Goal: Check status: Check status

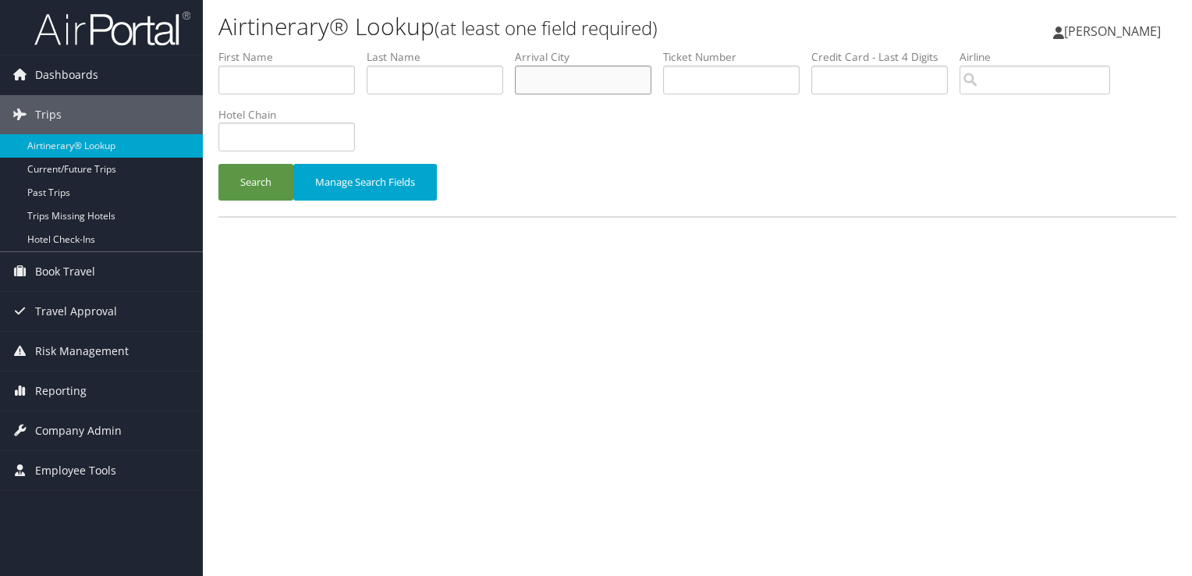
click at [556, 69] on input "text" at bounding box center [583, 80] width 137 height 29
type input "LOS ANGELES"
click at [218, 164] on button "Search" at bounding box center [255, 182] width 75 height 37
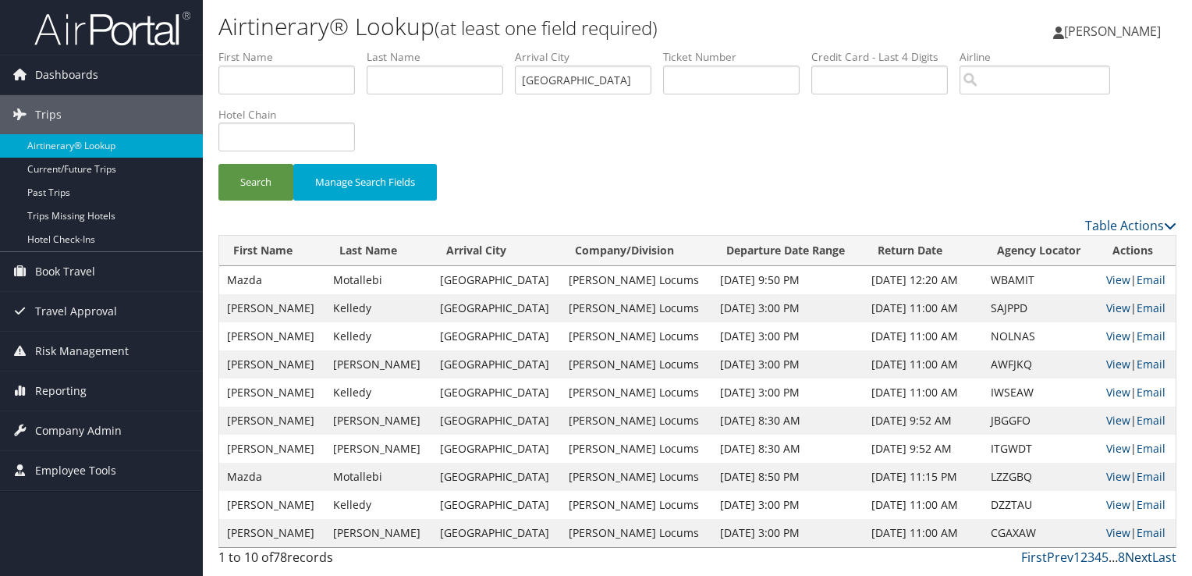
click at [1133, 557] on link "Next" at bounding box center [1138, 557] width 27 height 17
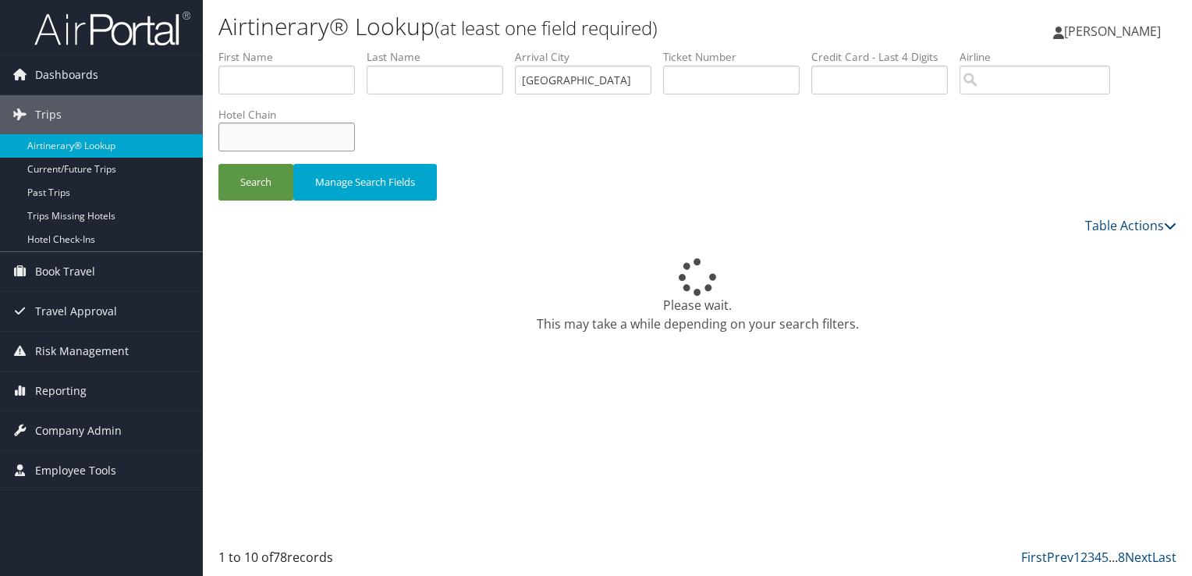
click at [290, 125] on input "text" at bounding box center [286, 137] width 137 height 29
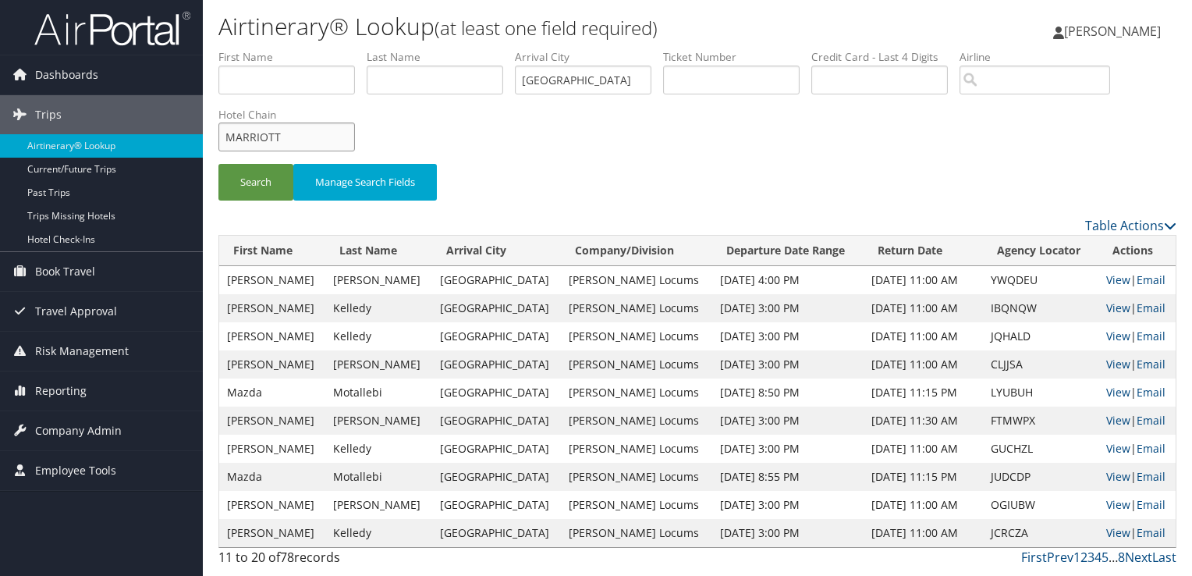
type input "MARRIOTT"
click at [218, 164] on button "Search" at bounding box center [255, 182] width 75 height 37
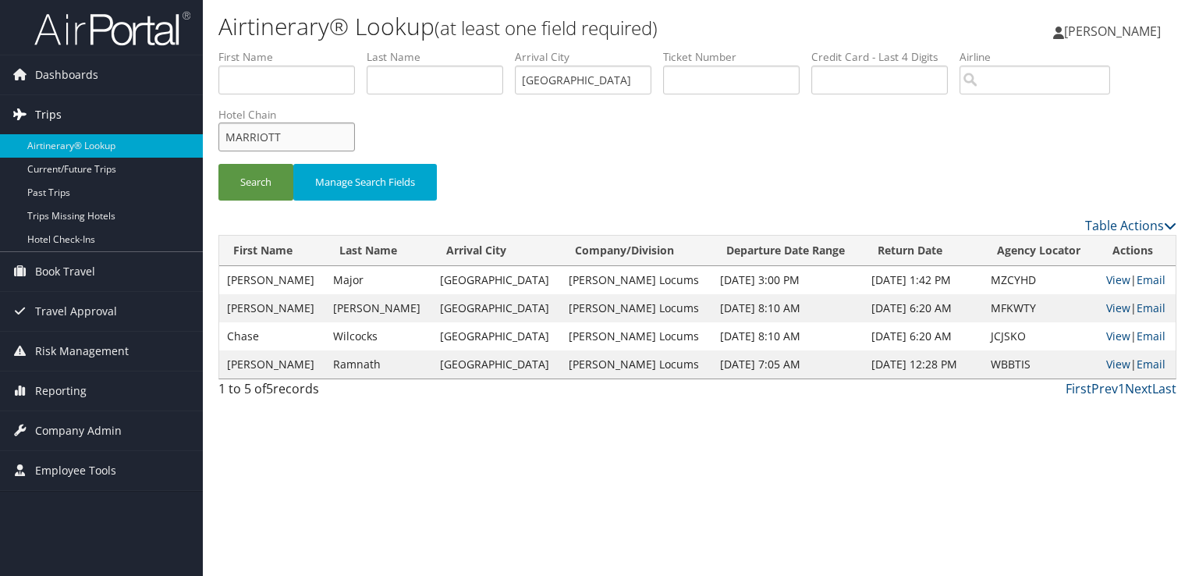
drag, startPoint x: 325, startPoint y: 126, endPoint x: 172, endPoint y: 126, distance: 152.9
click at [172, 126] on div "Dashboards AirPortal 360™ (Manager) My Travel Dashboard Trips Airtinerary® Look…" at bounding box center [596, 288] width 1192 height 576
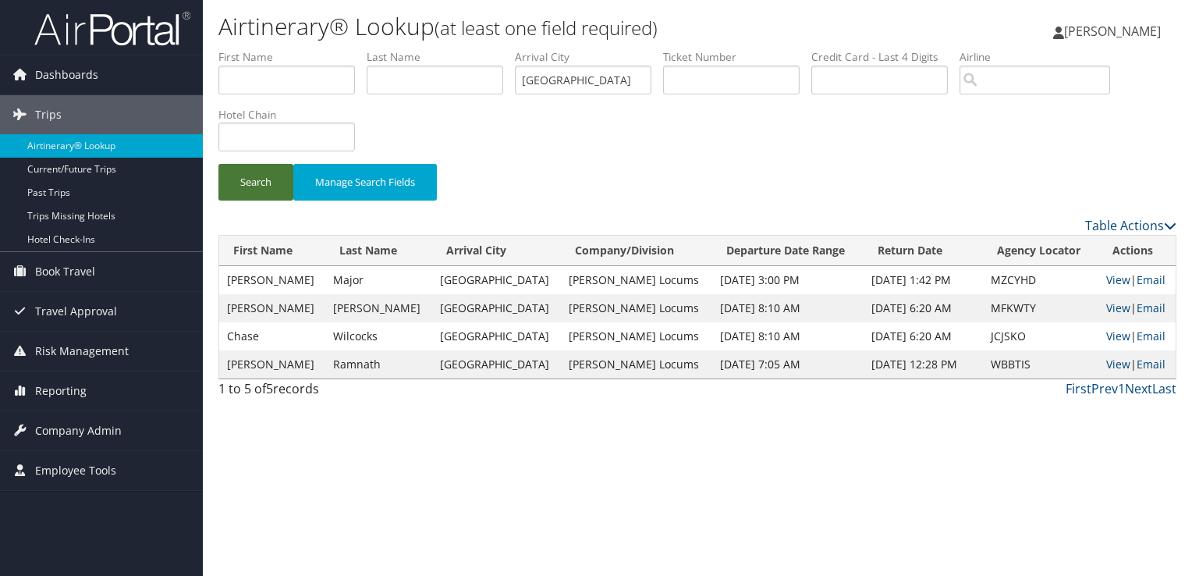
click at [263, 175] on button "Search" at bounding box center [255, 182] width 75 height 37
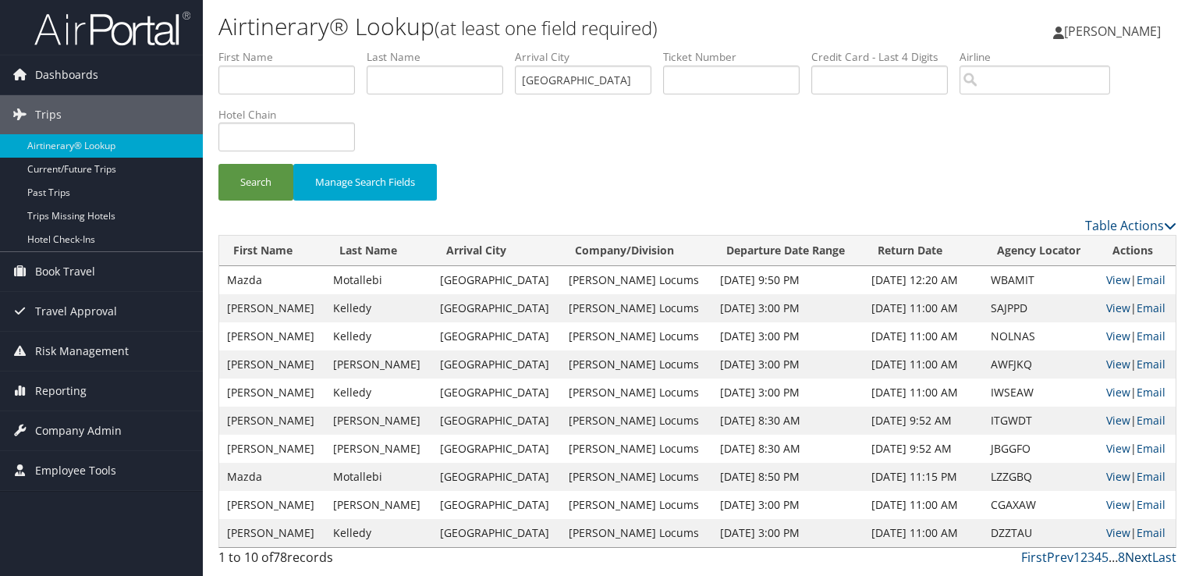
click at [1142, 555] on link "Next" at bounding box center [1138, 557] width 27 height 17
click at [1066, 552] on link "Prev" at bounding box center [1060, 557] width 27 height 17
click at [1118, 532] on link "View" at bounding box center [1118, 532] width 24 height 15
click at [1109, 504] on link "View" at bounding box center [1118, 504] width 24 height 15
click at [1141, 555] on link "Next" at bounding box center [1138, 557] width 27 height 17
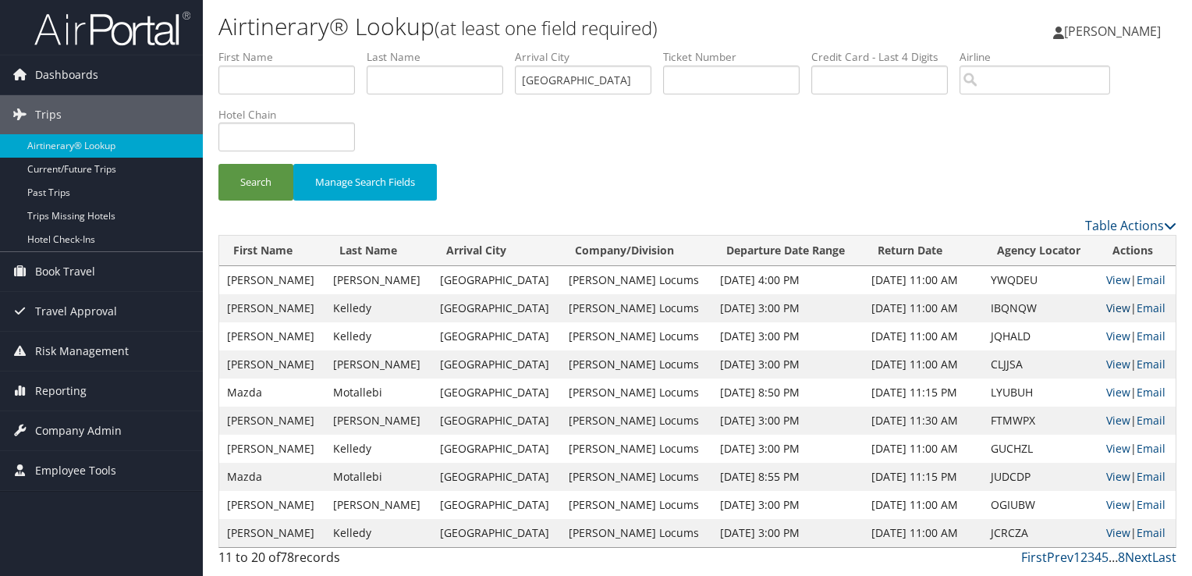
click at [1117, 304] on link "View" at bounding box center [1118, 307] width 24 height 15
drag, startPoint x: 595, startPoint y: 80, endPoint x: 462, endPoint y: 80, distance: 132.7
click at [462, 49] on ul "First Name Last Name Departure City Arrival City LOS ANGELES Company/Division A…" at bounding box center [697, 49] width 958 height 0
type input "fargo"
click at [244, 139] on input "text" at bounding box center [286, 137] width 137 height 29
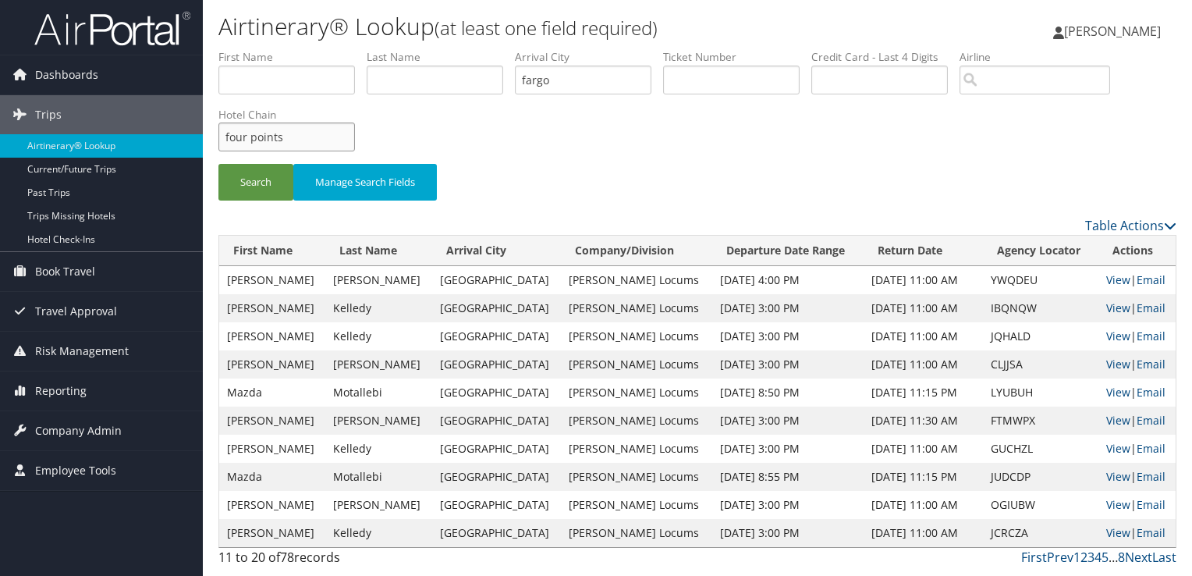
type input "four points"
click at [218, 164] on button "Search" at bounding box center [255, 182] width 75 height 37
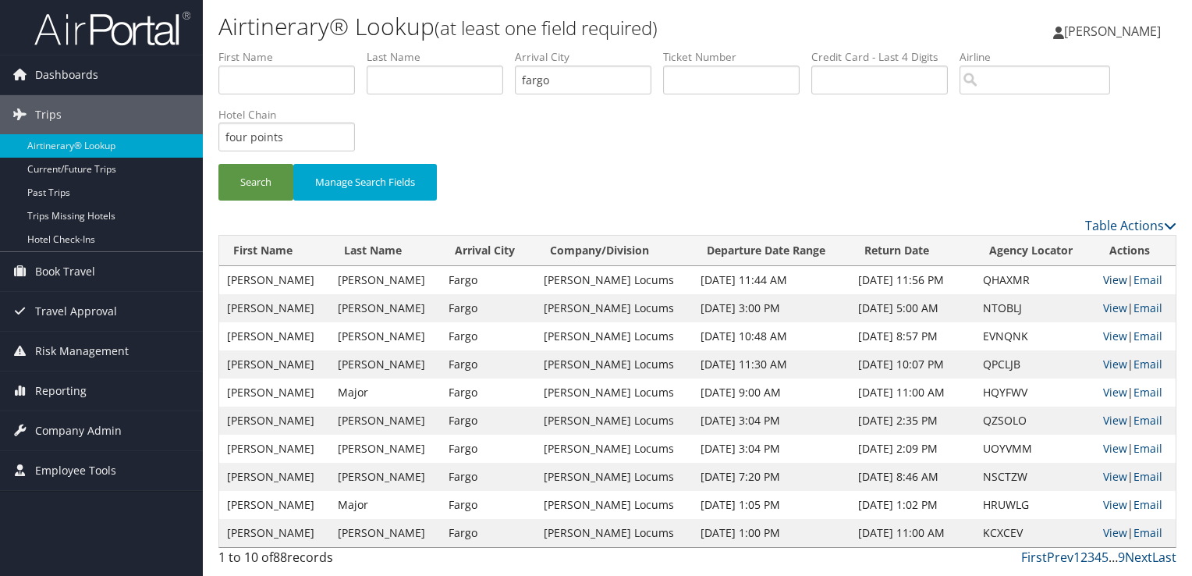
click at [1106, 279] on link "View" at bounding box center [1115, 279] width 24 height 15
drag, startPoint x: 559, startPoint y: 83, endPoint x: 428, endPoint y: 80, distance: 131.2
click at [428, 49] on ul "First Name Last Name Departure City Arrival City fargo Company/Division Airport…" at bounding box center [697, 49] width 958 height 0
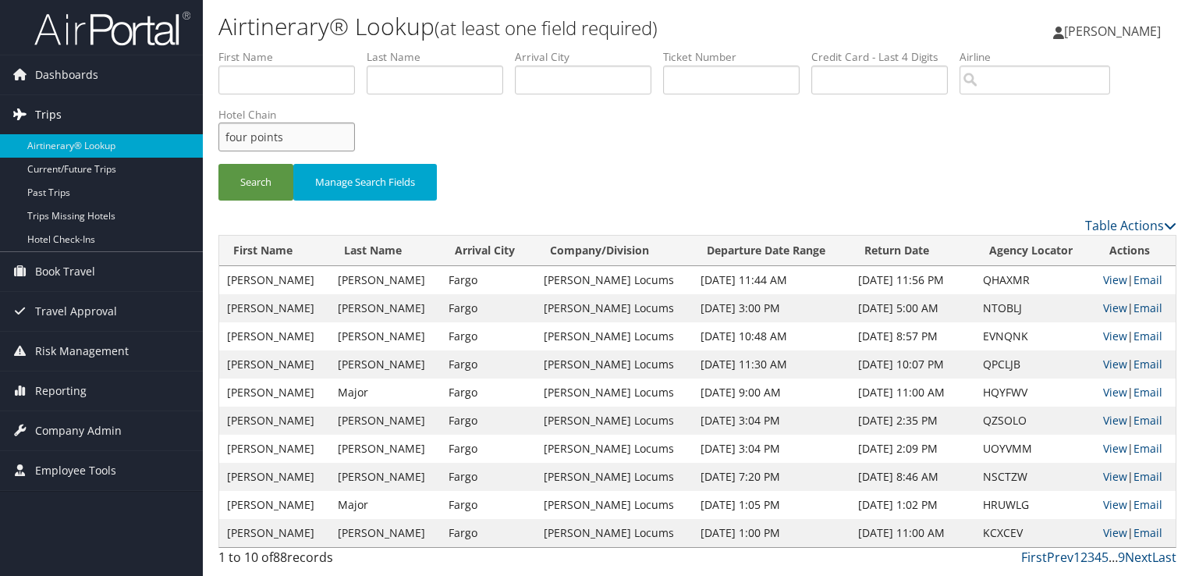
drag, startPoint x: 297, startPoint y: 130, endPoint x: 84, endPoint y: 132, distance: 212.3
click at [83, 133] on div "Dashboards AirPortal 360™ (Manager) My Travel Dashboard Trips Airtinerary® Look…" at bounding box center [596, 288] width 1192 height 576
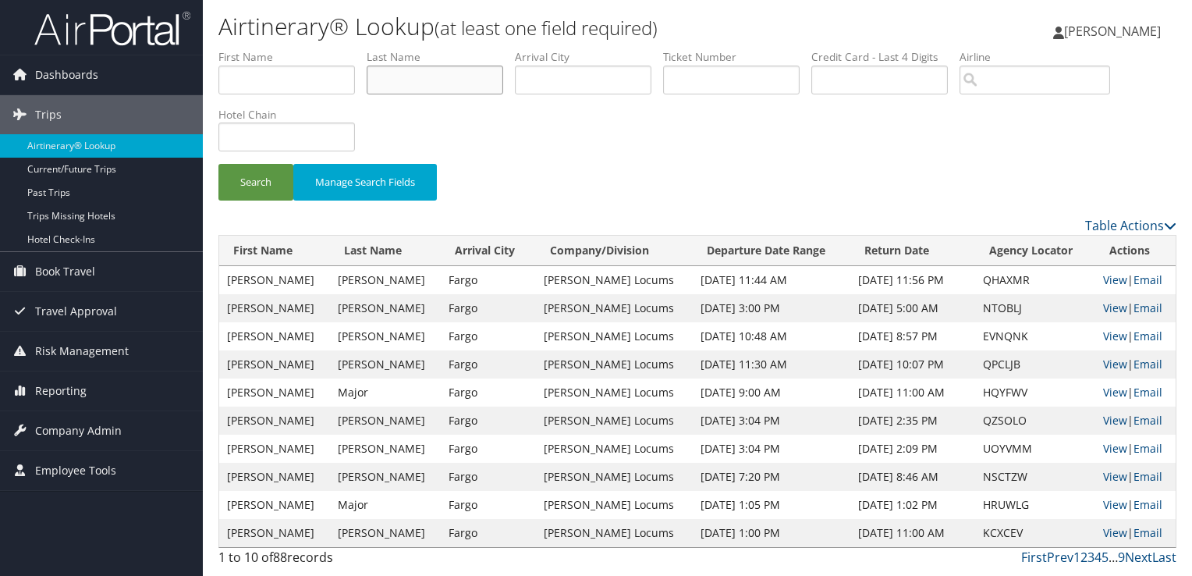
click at [413, 83] on input "text" at bounding box center [435, 80] width 137 height 29
type input "KELLEDY"
click at [218, 164] on button "Search" at bounding box center [255, 182] width 75 height 37
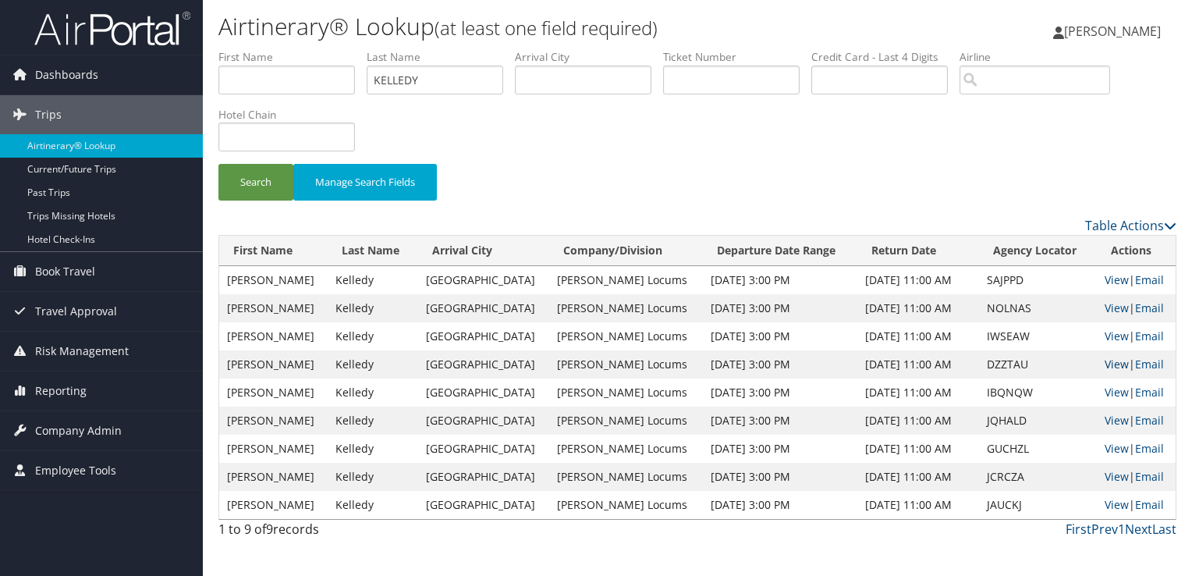
click at [1106, 364] on link "View" at bounding box center [1117, 364] width 24 height 15
drag, startPoint x: 455, startPoint y: 83, endPoint x: 297, endPoint y: 76, distance: 158.6
click at [297, 49] on ul "First Name Last Name KELLEDY Departure City Arrival City Company/Division Airpo…" at bounding box center [697, 49] width 958 height 0
click at [548, 83] on input "text" at bounding box center [583, 80] width 137 height 29
type input "LOS ANGELES"
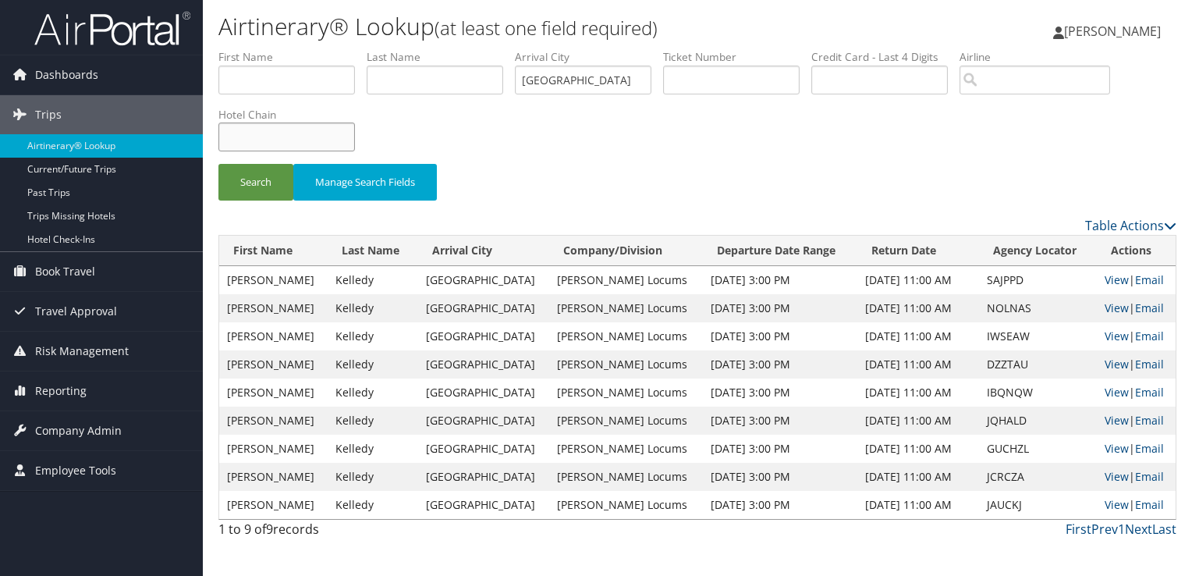
click at [299, 133] on input "text" at bounding box center [286, 137] width 137 height 29
type input "M"
click at [218, 164] on button "Search" at bounding box center [255, 182] width 75 height 37
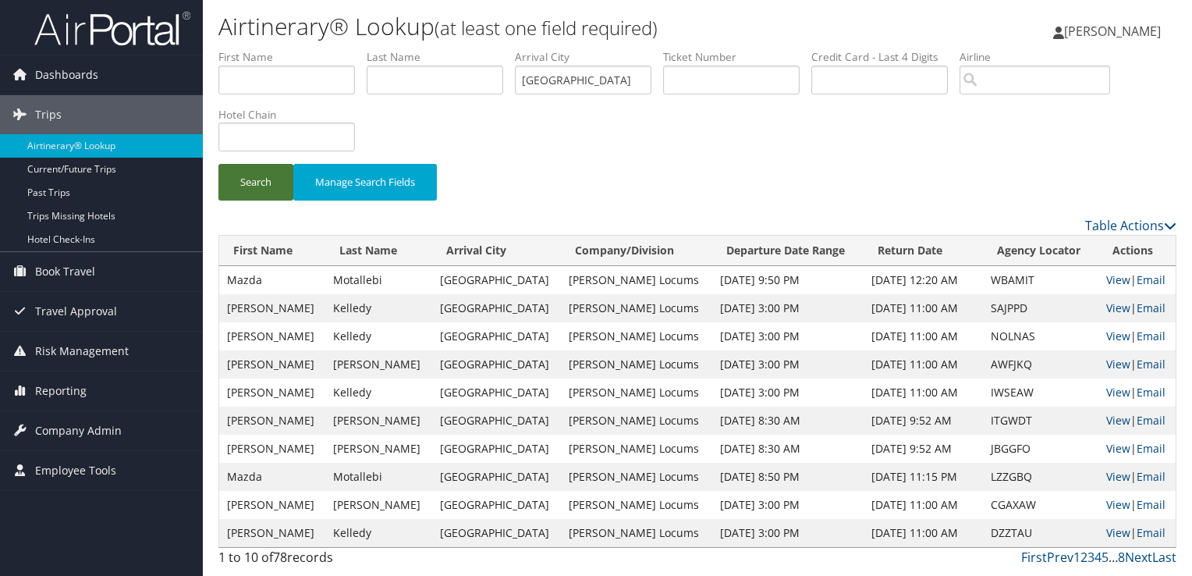
click at [257, 188] on button "Search" at bounding box center [255, 182] width 75 height 37
click at [321, 129] on input "text" at bounding box center [286, 137] width 137 height 29
click at [669, 141] on div "Search Manage Search Fields" at bounding box center [698, 132] width 982 height 167
click at [1136, 557] on link "Next" at bounding box center [1138, 557] width 27 height 17
click at [1112, 280] on link "View" at bounding box center [1118, 279] width 24 height 15
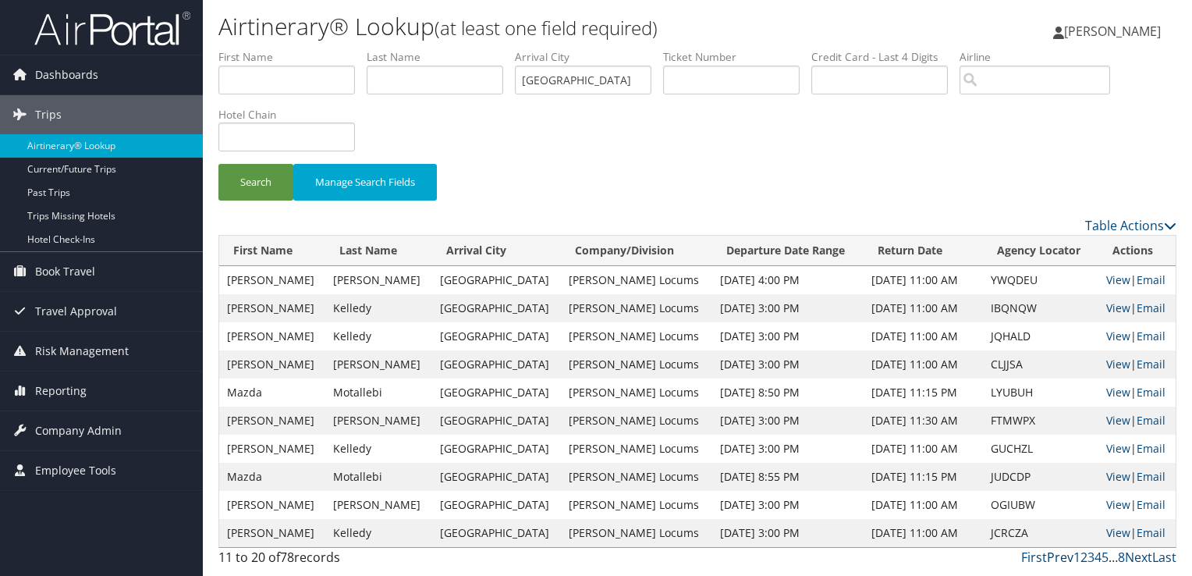
click at [1068, 556] on link "Prev" at bounding box center [1060, 557] width 27 height 17
click at [1114, 504] on link "View" at bounding box center [1118, 504] width 24 height 15
click at [1106, 448] on link "View" at bounding box center [1118, 448] width 24 height 15
click at [1107, 392] on link "View" at bounding box center [1118, 392] width 24 height 15
click at [1106, 509] on link "View" at bounding box center [1118, 504] width 24 height 15
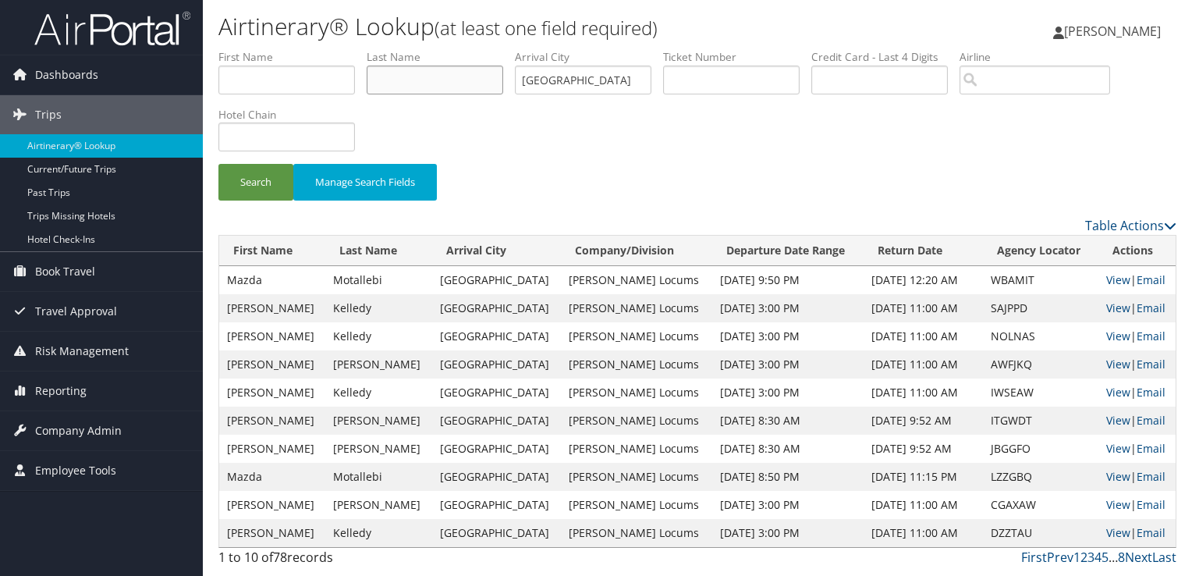
click at [456, 68] on input "text" at bounding box center [435, 80] width 137 height 29
type input "OLAF"
click at [218, 164] on button "Search" at bounding box center [255, 182] width 75 height 37
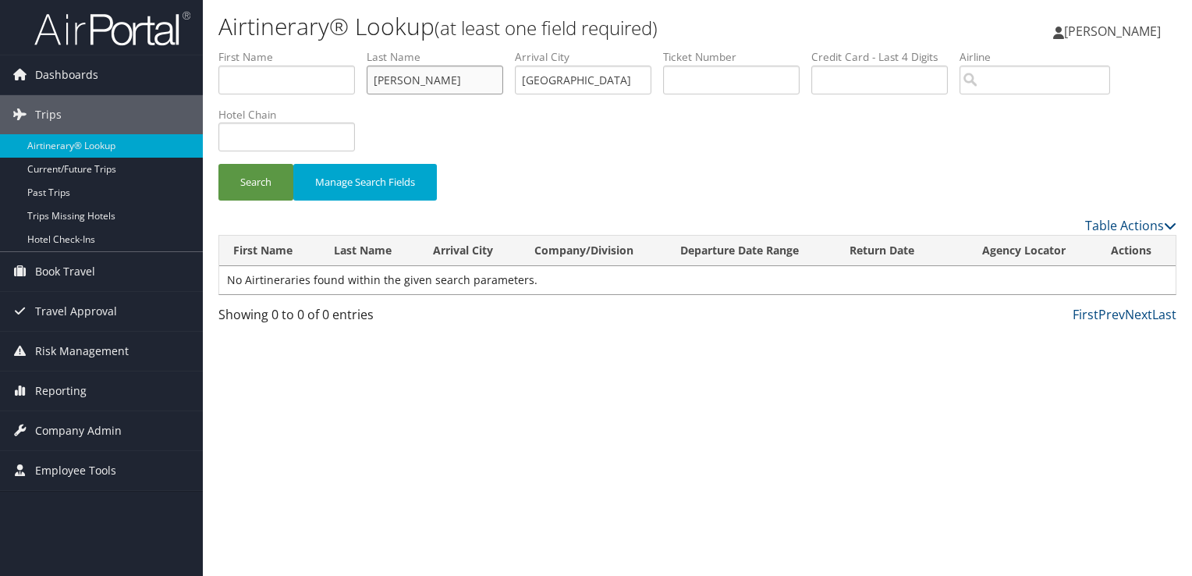
drag, startPoint x: 449, startPoint y: 79, endPoint x: 255, endPoint y: 82, distance: 193.5
click at [255, 49] on ul "First Name Last Name OLAF Departure City Arrival City LOS ANGELES Company/Divis…" at bounding box center [697, 49] width 958 height 0
type input "RAFAEL"
click at [218, 164] on button "Search" at bounding box center [255, 182] width 75 height 37
drag, startPoint x: 549, startPoint y: 76, endPoint x: 497, endPoint y: 76, distance: 52.3
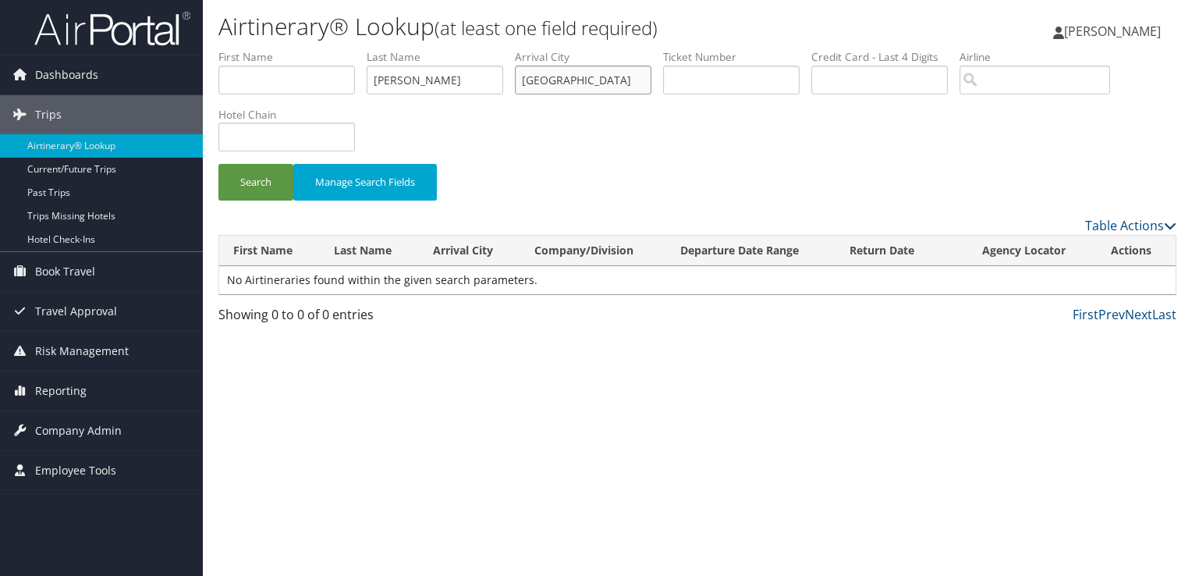
click at [497, 49] on ul "First Name Last Name RAFAEL Departure City Arrival City LOS ANGELES Company/Div…" at bounding box center [697, 49] width 958 height 0
click at [275, 177] on button "Search" at bounding box center [255, 182] width 75 height 37
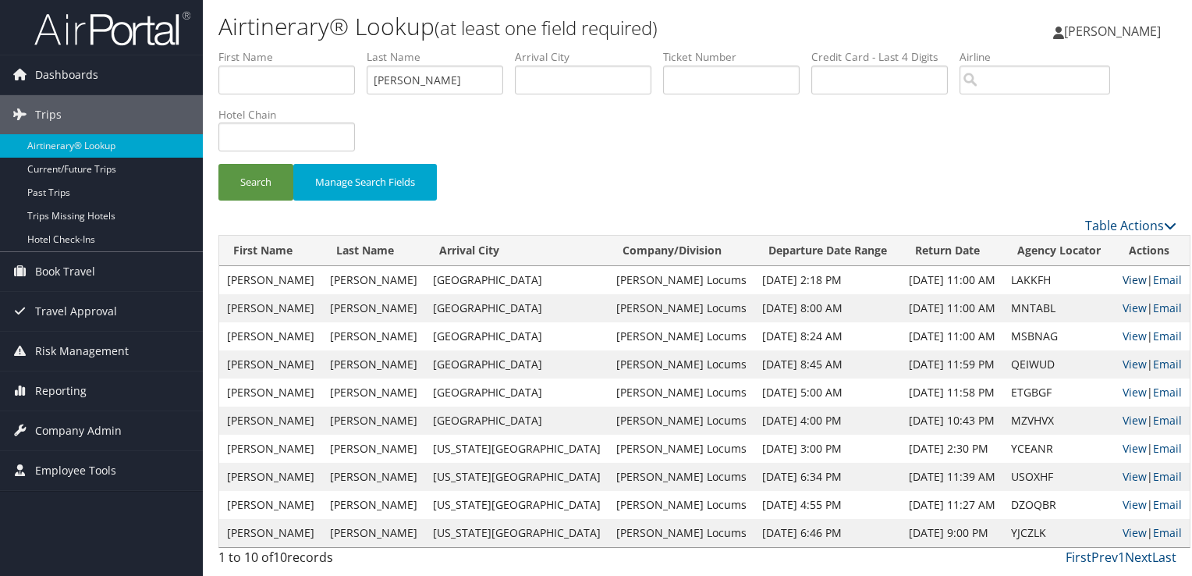
click at [1123, 280] on link "View" at bounding box center [1135, 279] width 24 height 15
drag, startPoint x: 447, startPoint y: 80, endPoint x: 325, endPoint y: 76, distance: 122.6
click at [325, 49] on ul "First Name Last Name RAFAEL Departure City Arrival City Company/Division Airpor…" at bounding box center [697, 49] width 958 height 0
click at [218, 164] on button "Search" at bounding box center [255, 182] width 75 height 37
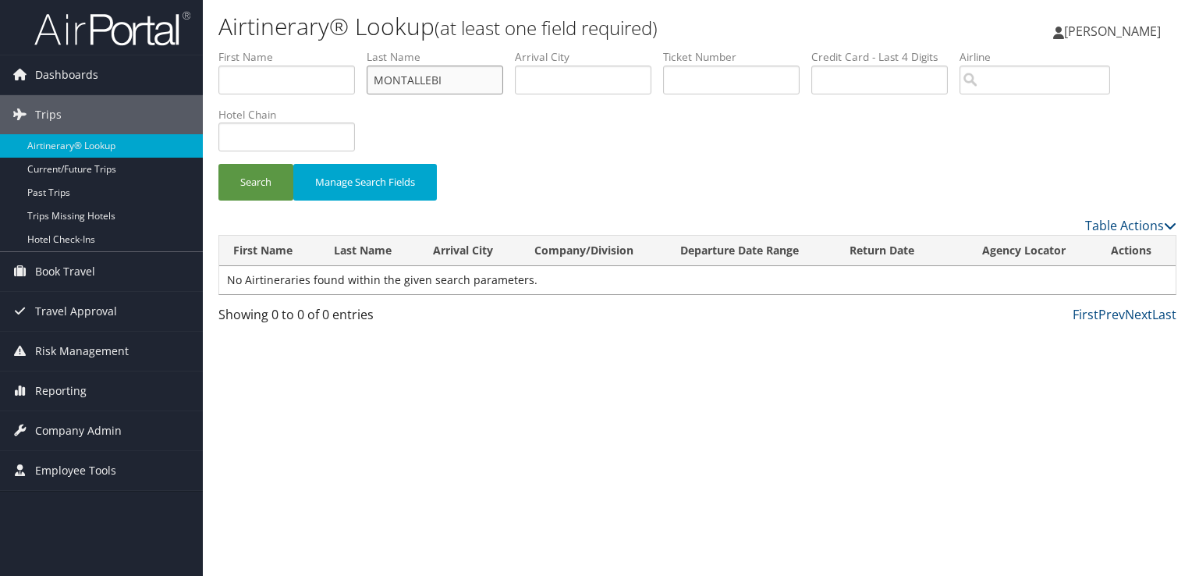
click at [403, 80] on input "MONTALLEBI" at bounding box center [435, 80] width 137 height 29
type input "MOTALLEBI"
click at [218, 164] on button "Search" at bounding box center [255, 182] width 75 height 37
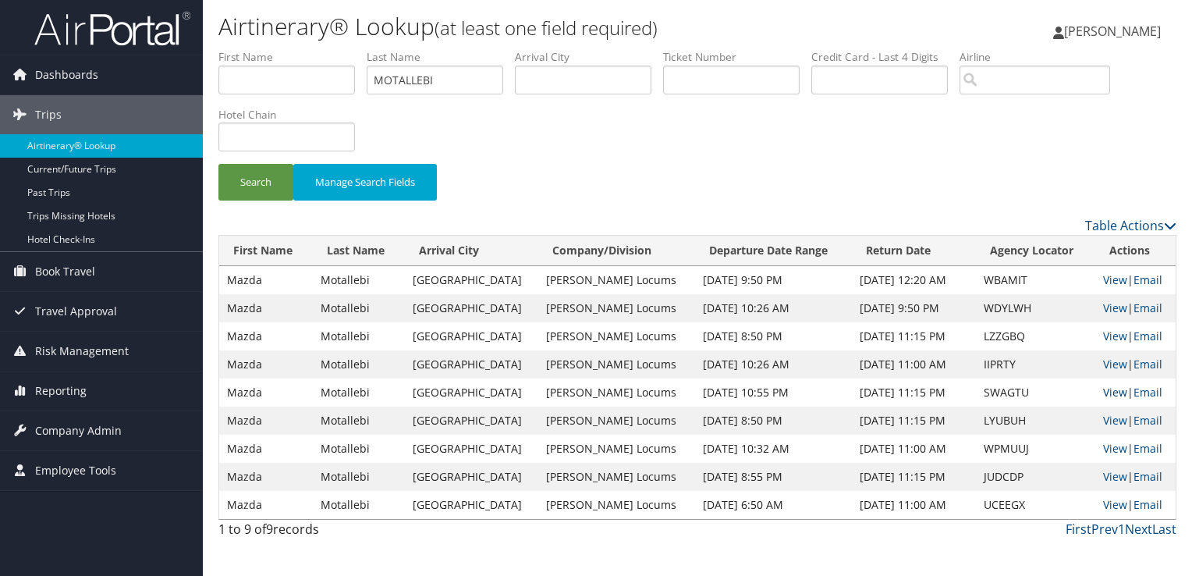
click at [1111, 393] on link "View" at bounding box center [1115, 392] width 24 height 15
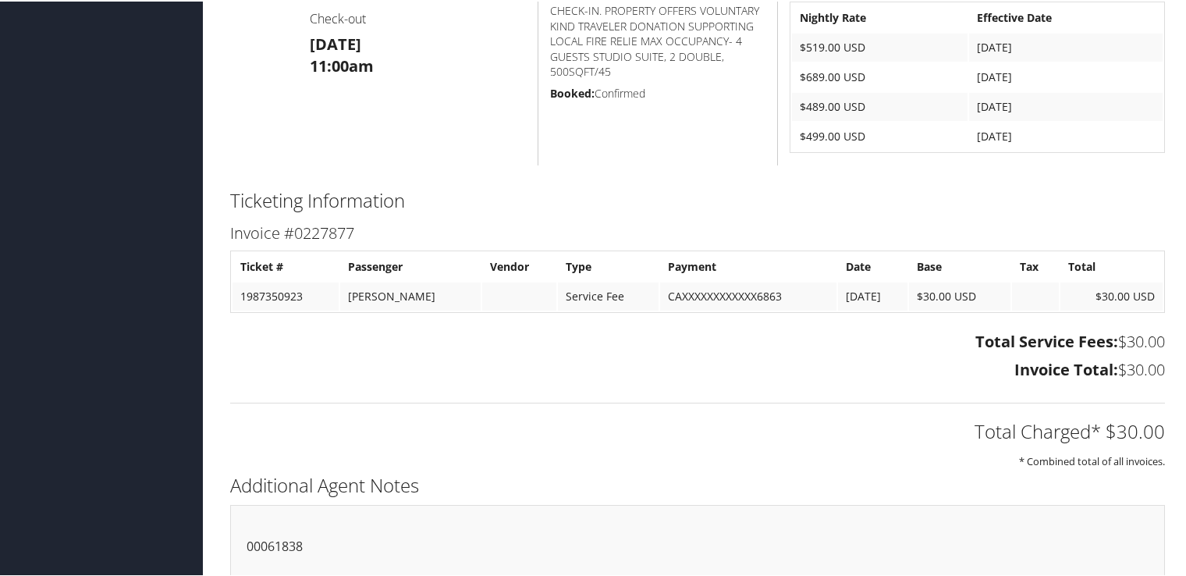
scroll to position [766, 0]
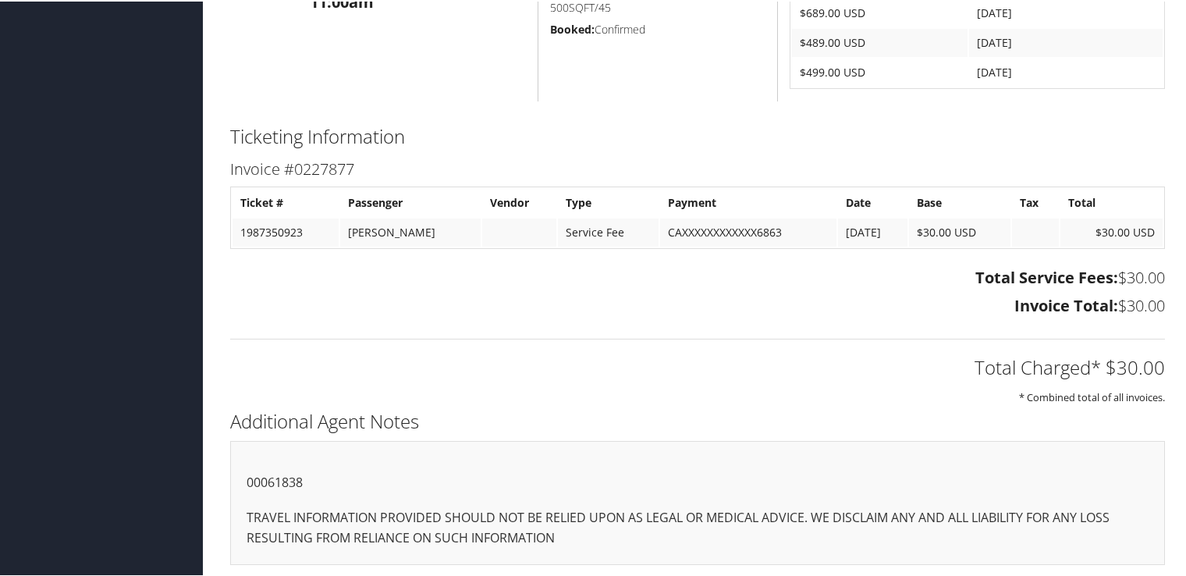
click at [285, 478] on p "00061838" at bounding box center [698, 481] width 902 height 20
copy p "00061838"
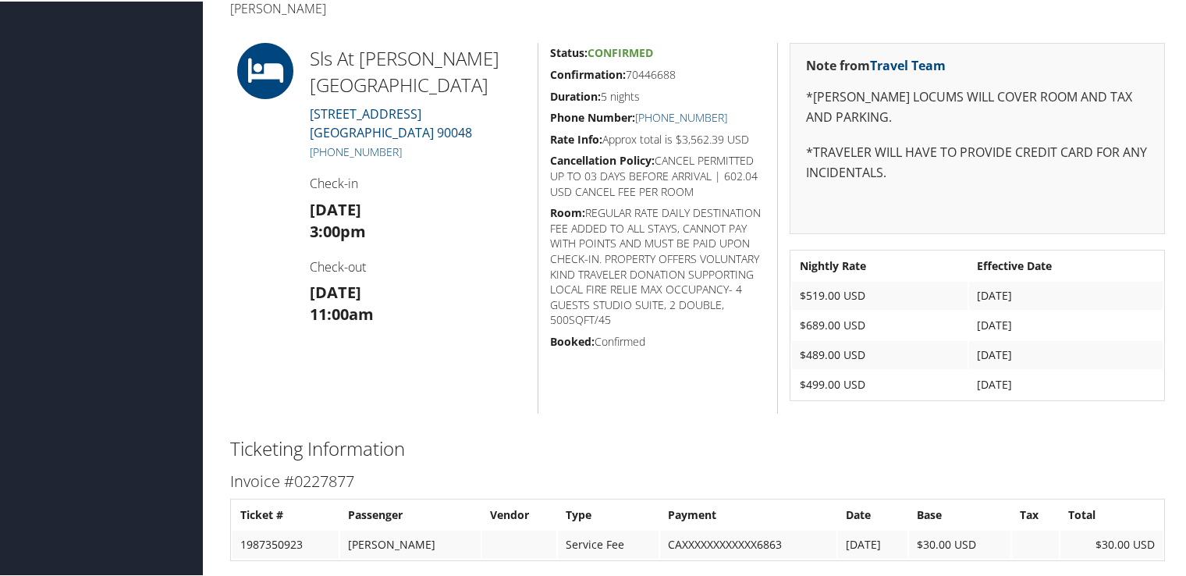
scroll to position [0, 0]
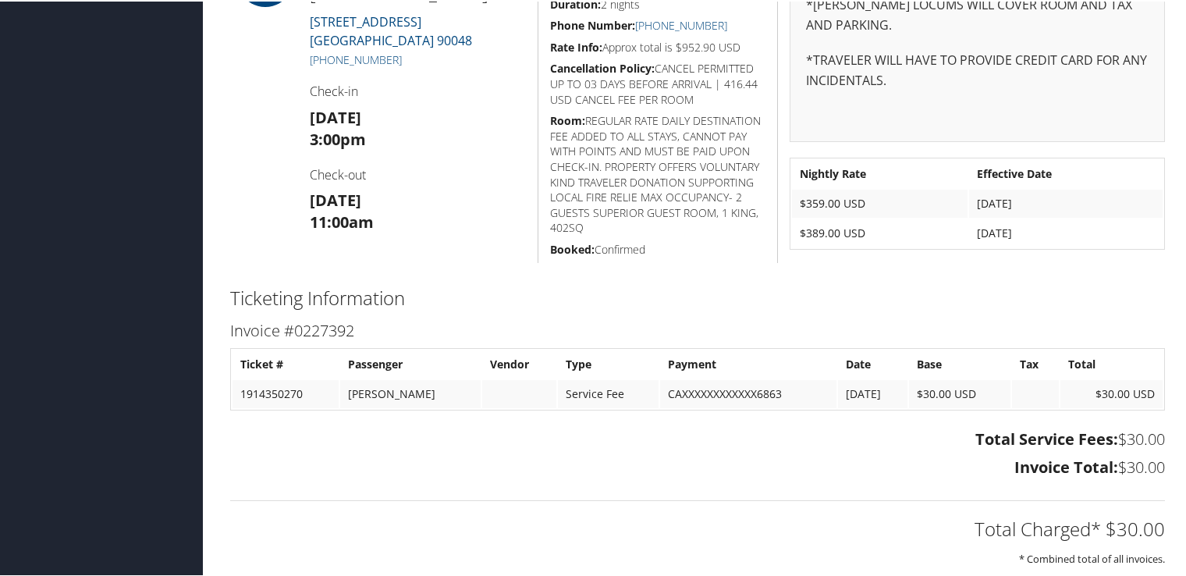
scroll to position [708, 0]
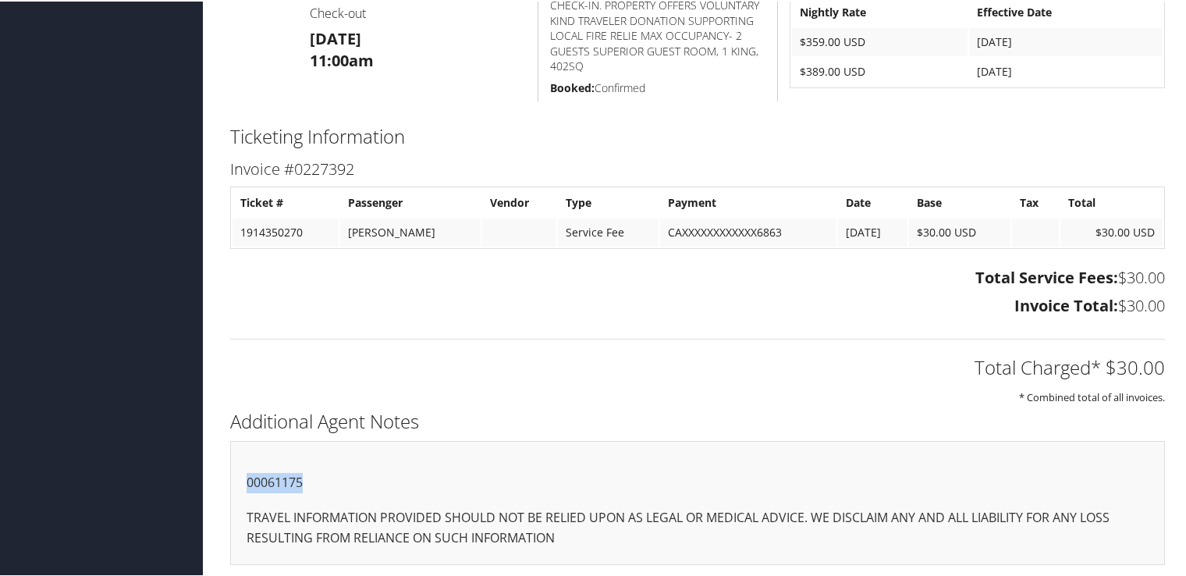
drag, startPoint x: 316, startPoint y: 475, endPoint x: 222, endPoint y: 471, distance: 94.5
click at [222, 471] on div "Additional Agent Notes 00061175 TRAVEL INFORMATION PROVIDED SHOULD NOT BE RELIE…" at bounding box center [697, 491] width 958 height 175
copy p "00061175"
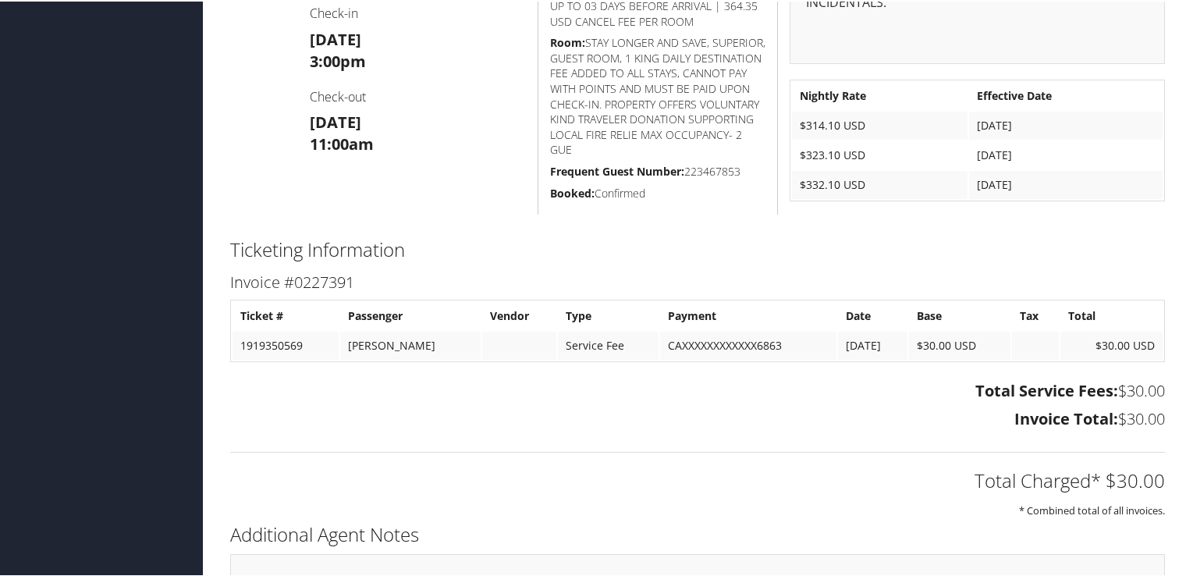
scroll to position [737, 0]
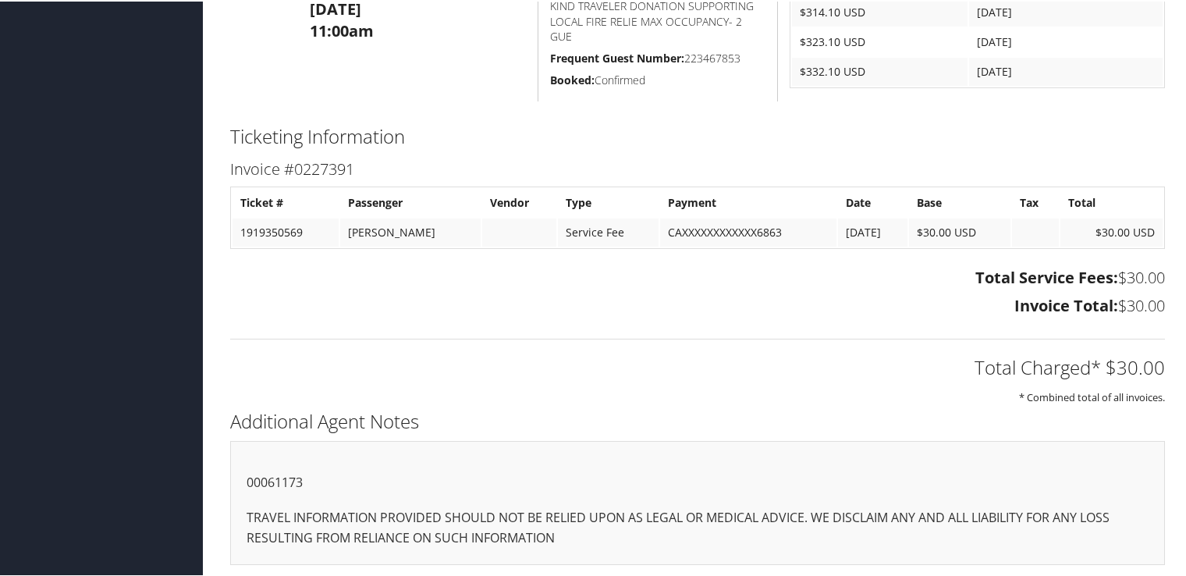
click at [265, 478] on p "00061173" at bounding box center [698, 481] width 902 height 20
copy p "00061173"
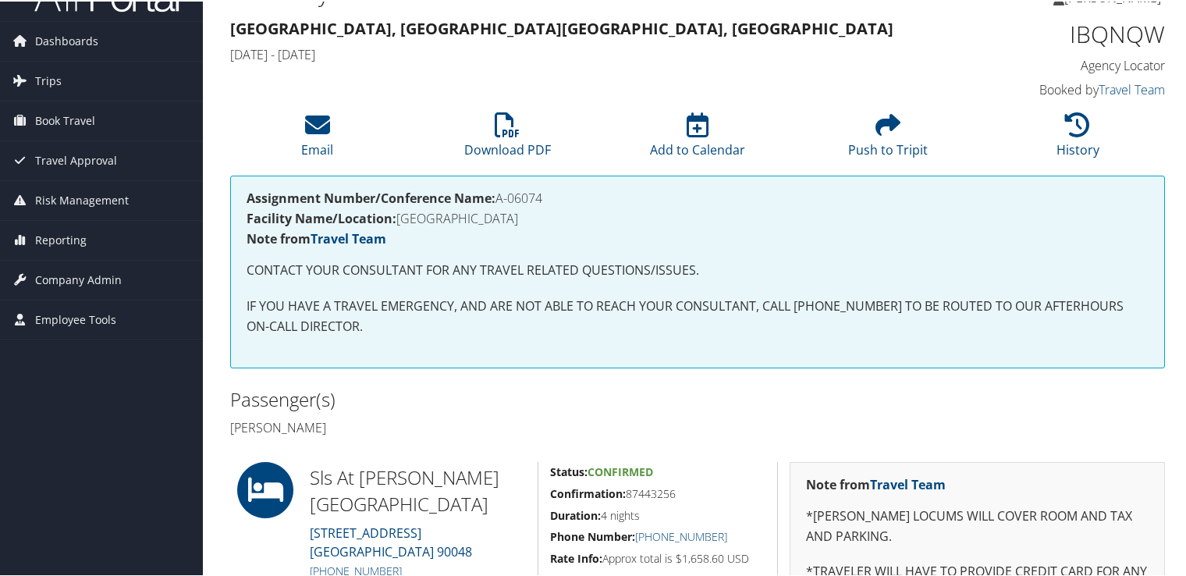
scroll to position [191, 0]
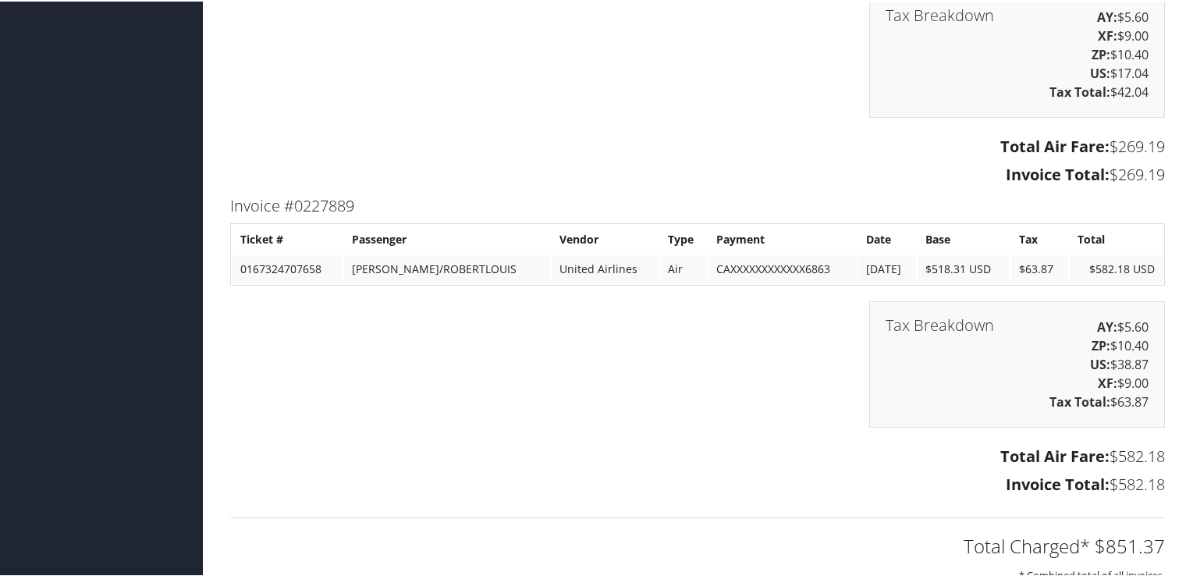
scroll to position [2867, 0]
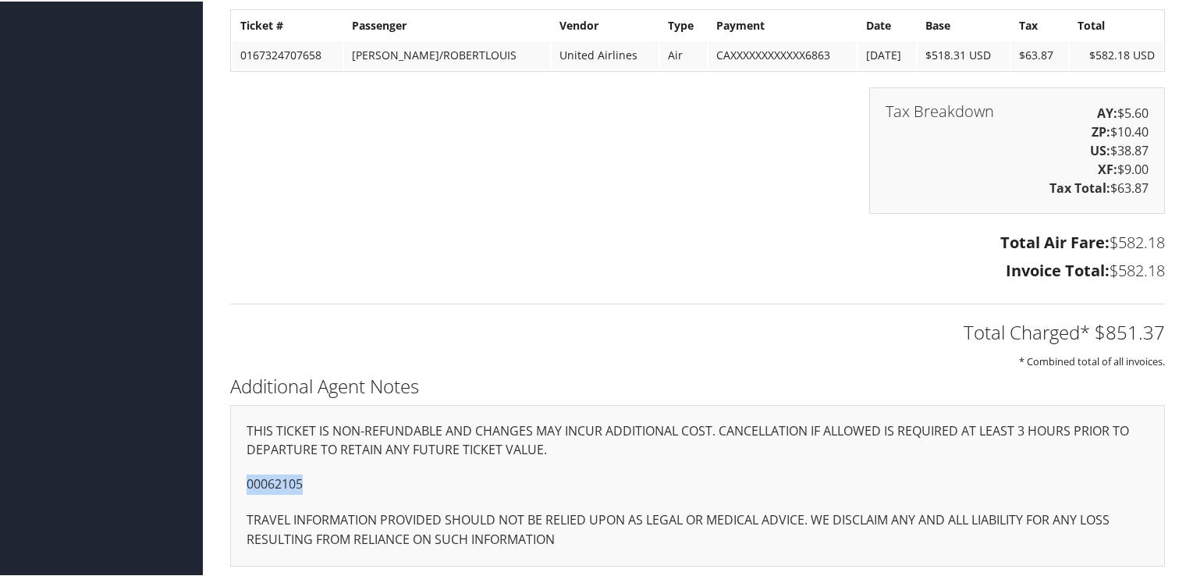
drag, startPoint x: 309, startPoint y: 482, endPoint x: 240, endPoint y: 485, distance: 68.7
click at [240, 485] on div "THIS TICKET IS NON-REFUNDABLE AND CHANGES MAY INCUR ADDITIONAL COST. CANCELLATI…" at bounding box center [697, 484] width 935 height 162
copy p "00062105"
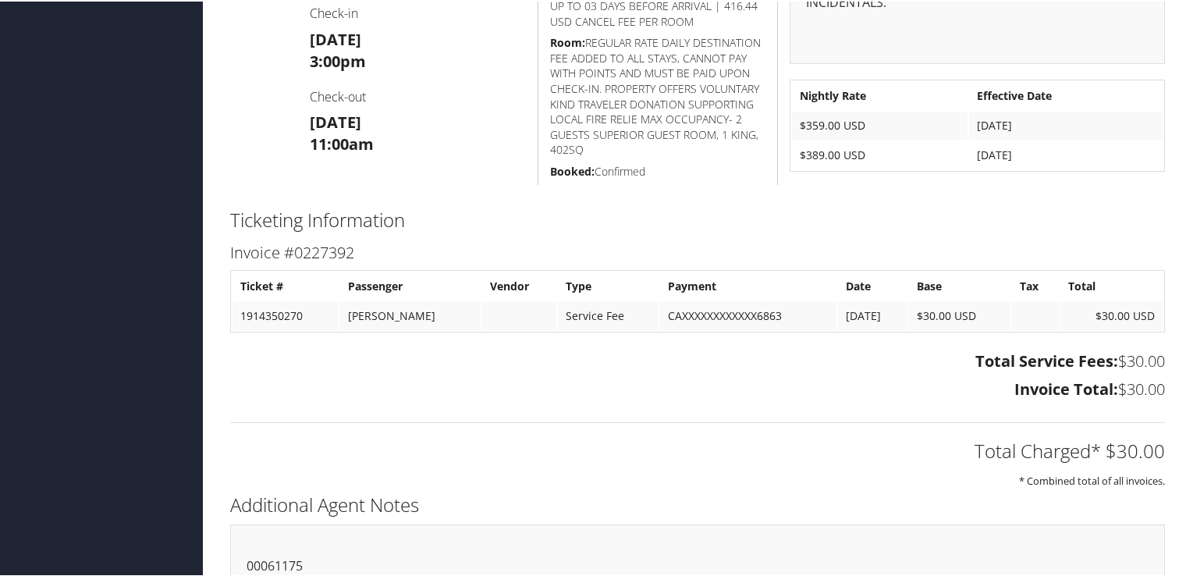
scroll to position [708, 0]
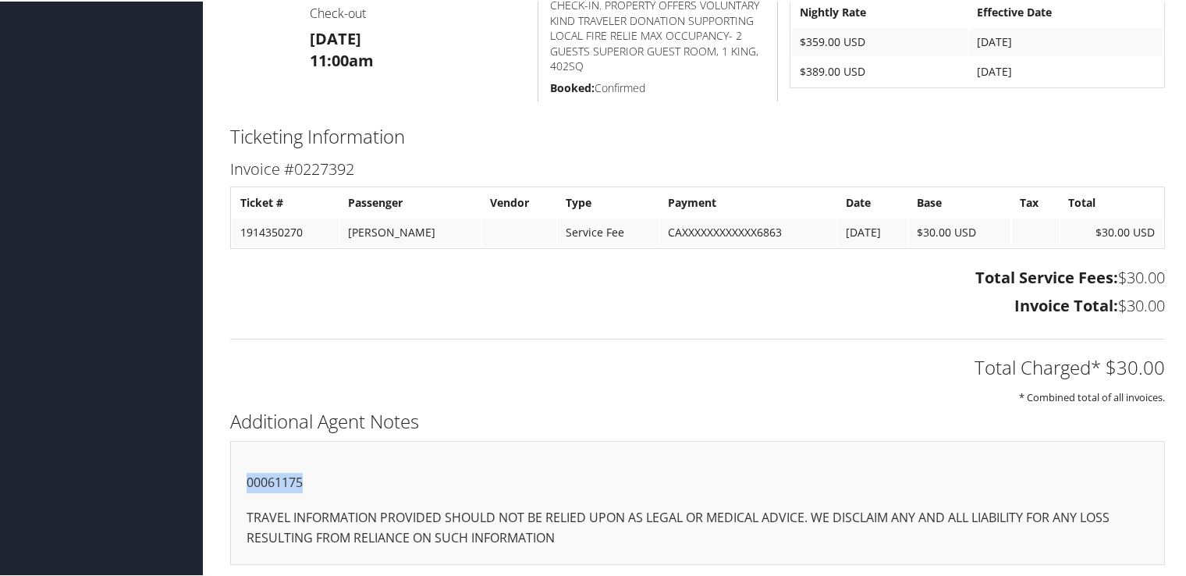
drag, startPoint x: 315, startPoint y: 485, endPoint x: 247, endPoint y: 481, distance: 68.8
click at [247, 481] on p "00061175" at bounding box center [698, 481] width 902 height 20
copy p "00061175"
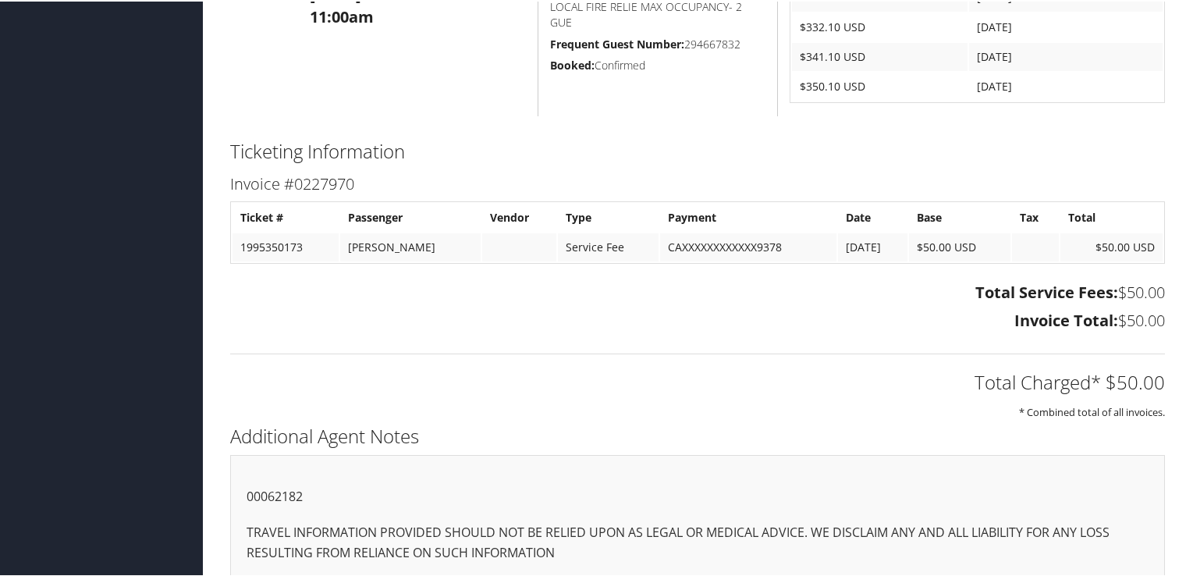
scroll to position [1263, 0]
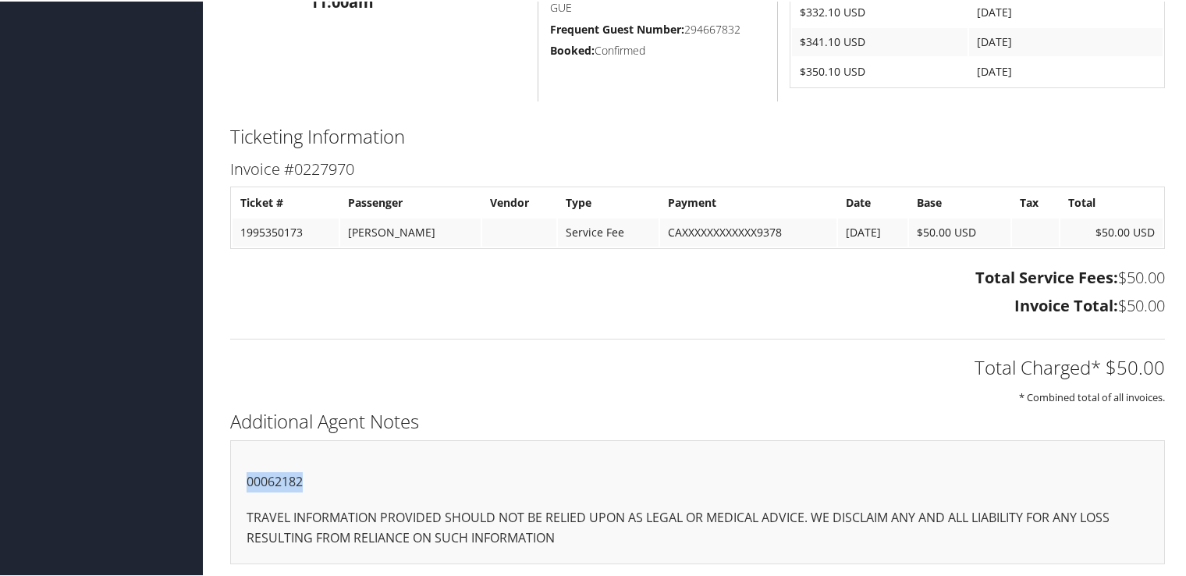
drag, startPoint x: 317, startPoint y: 476, endPoint x: 233, endPoint y: 477, distance: 83.5
click at [233, 477] on div "00062182 TRAVEL INFORMATION PROVIDED SHOULD NOT BE RELIED UPON AS LEGAL OR MEDI…" at bounding box center [697, 501] width 935 height 124
copy p "00062182"
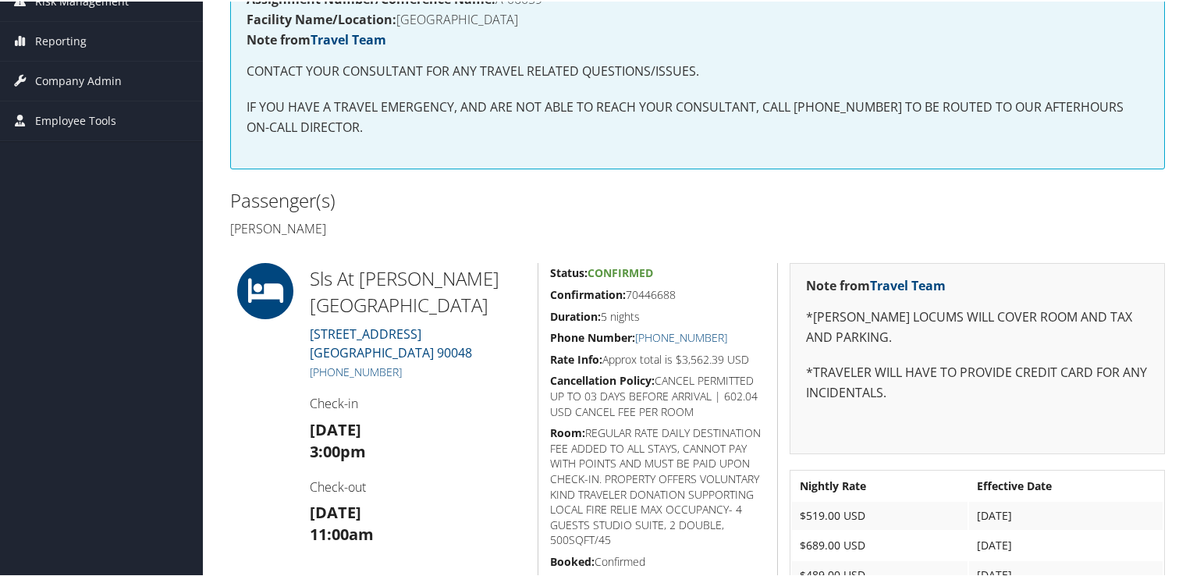
scroll to position [390, 0]
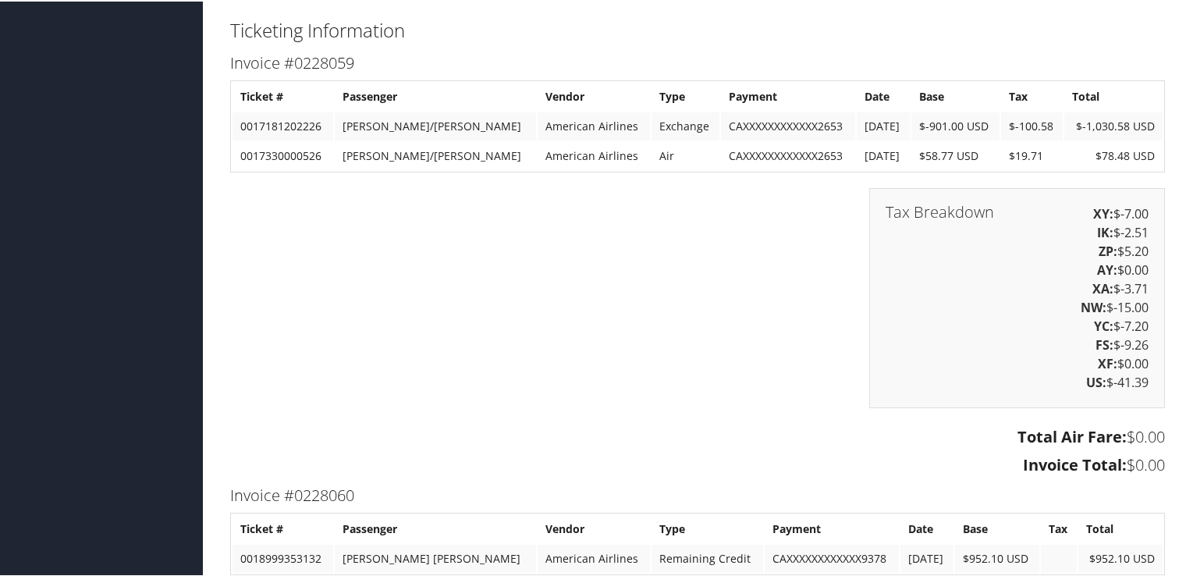
scroll to position [1036, 0]
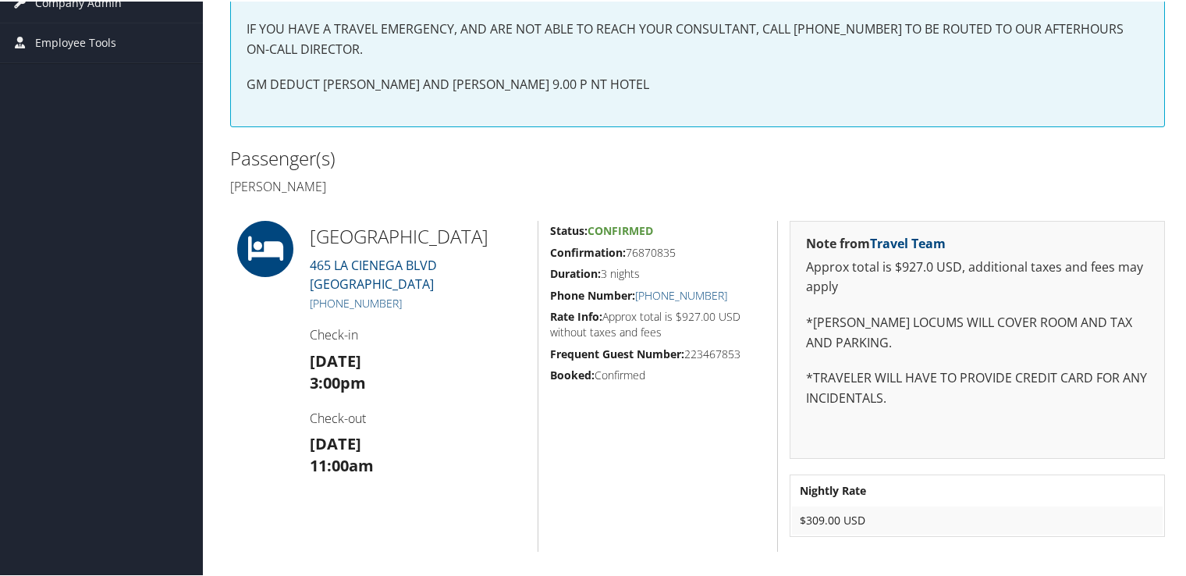
scroll to position [468, 0]
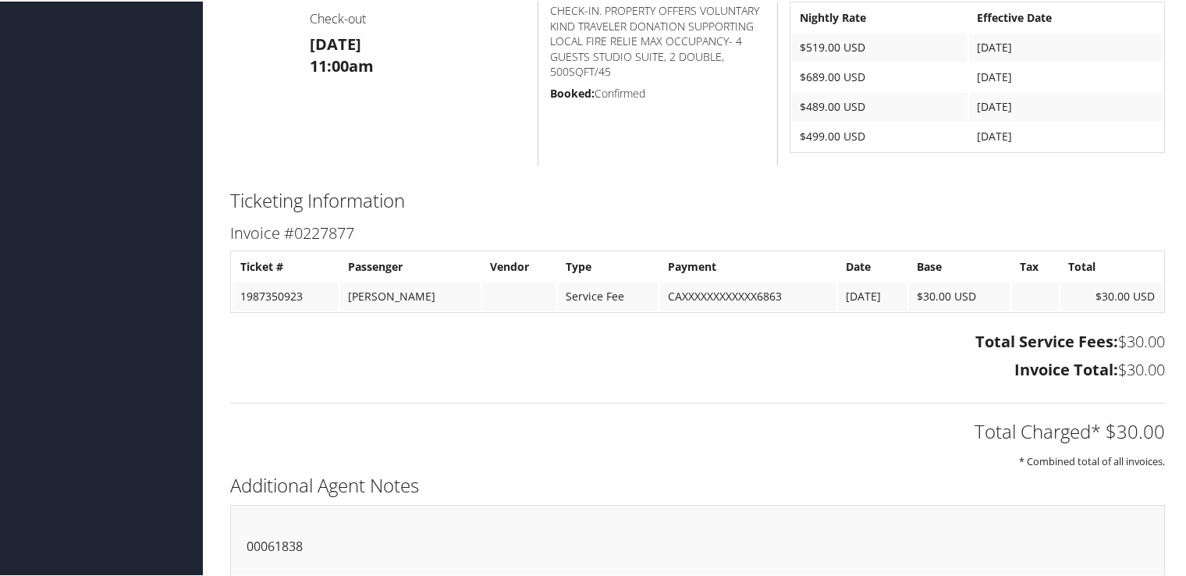
scroll to position [766, 0]
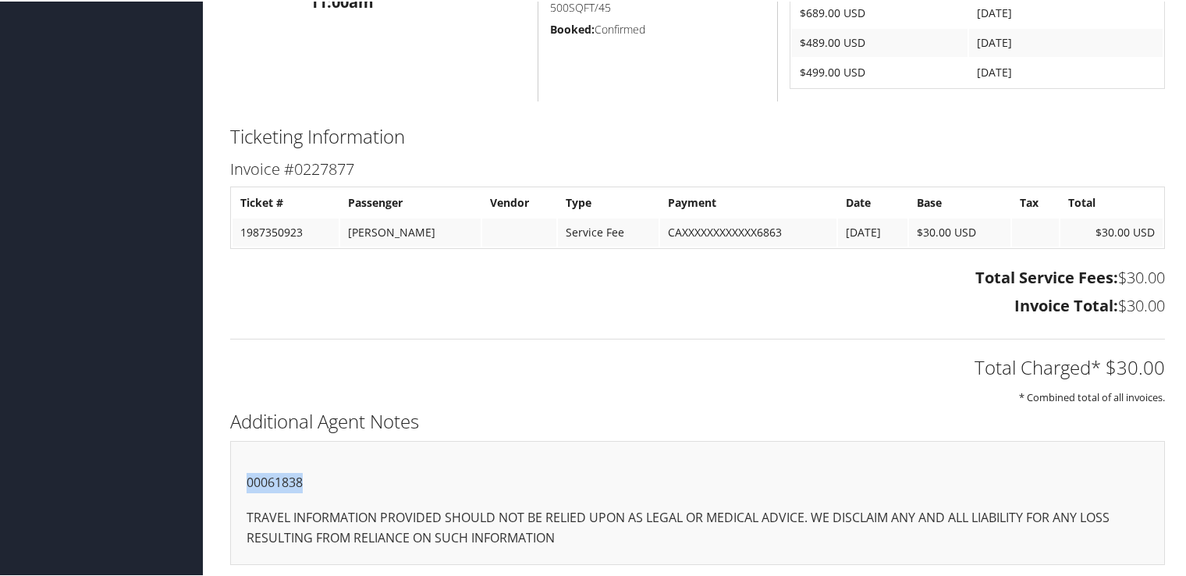
drag, startPoint x: 314, startPoint y: 482, endPoint x: 222, endPoint y: 478, distance: 92.2
click at [222, 478] on div "Additional Agent Notes 00061838 TRAVEL INFORMATION PROVIDED SHOULD NOT BE RELIE…" at bounding box center [697, 491] width 958 height 175
copy p "00061838"
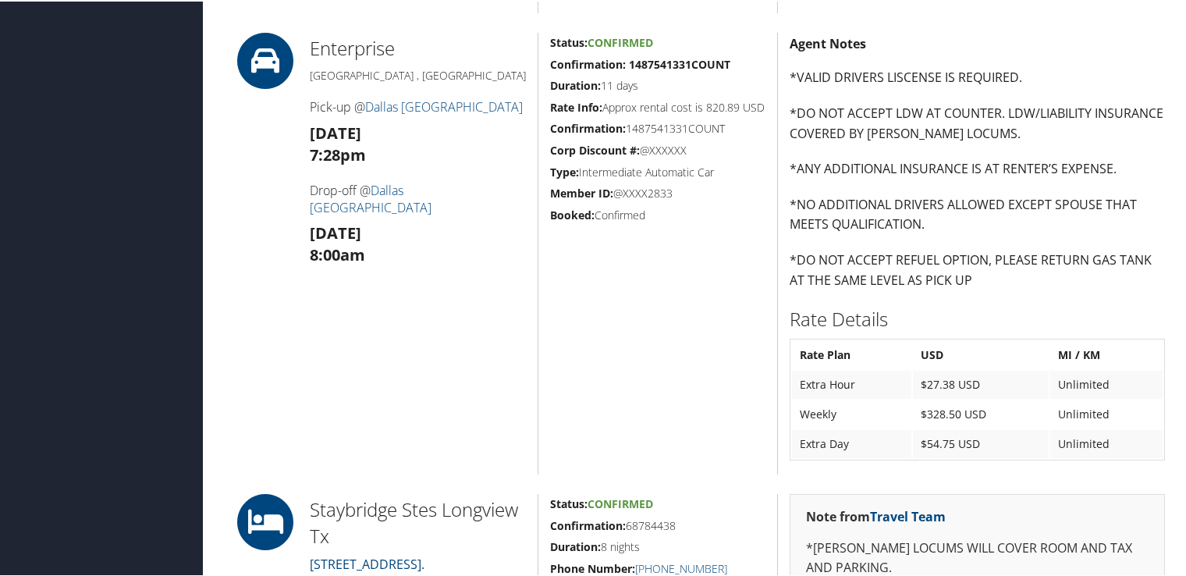
scroll to position [1014, 0]
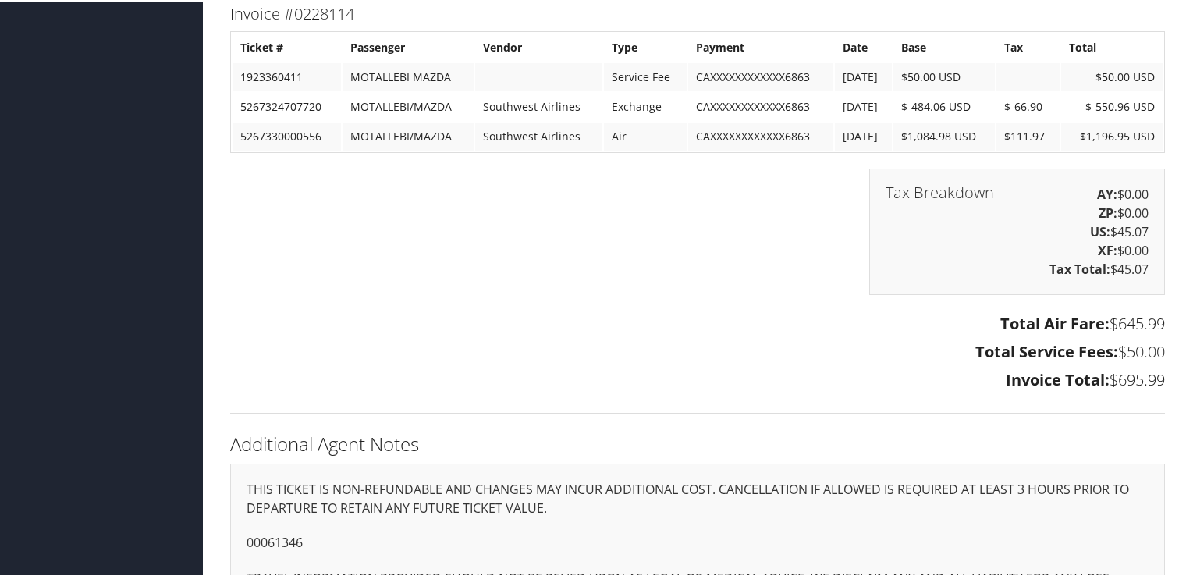
scroll to position [2553, 0]
